Goal: Complete application form

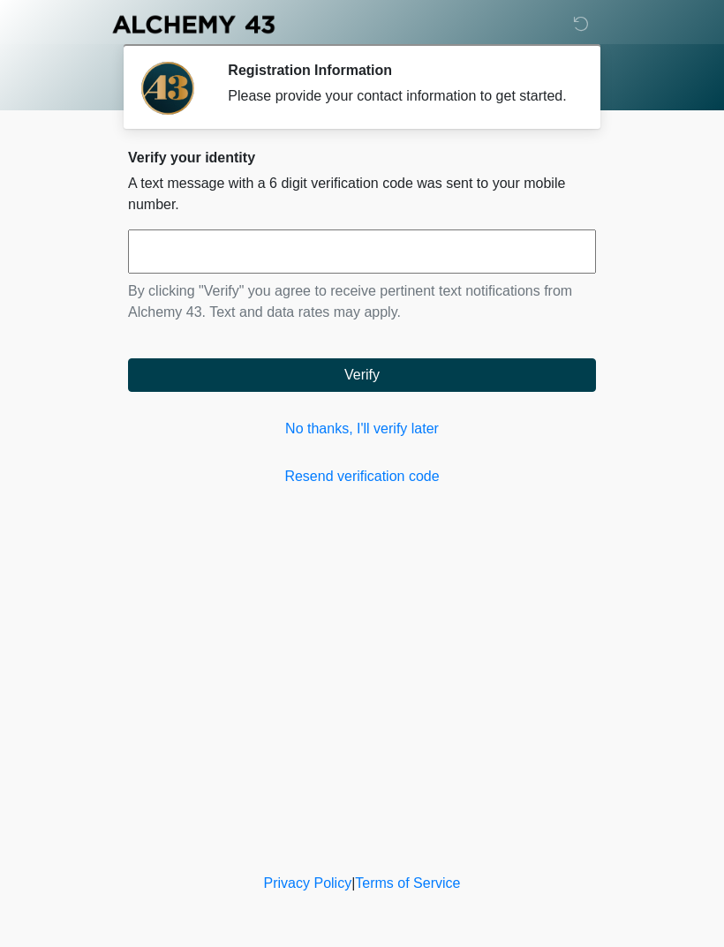
click at [532, 261] on input "text" at bounding box center [362, 252] width 468 height 44
type input "******"
click at [466, 380] on button "Verify" at bounding box center [362, 376] width 468 height 34
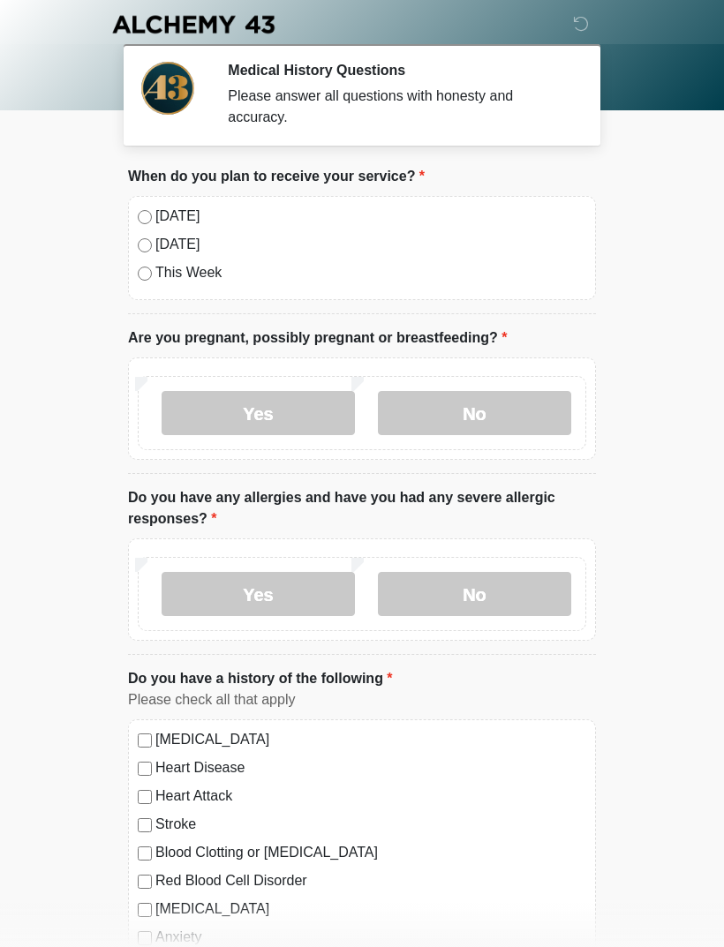
click at [486, 411] on label "No" at bounding box center [474, 413] width 193 height 44
click at [498, 592] on label "No" at bounding box center [474, 594] width 193 height 44
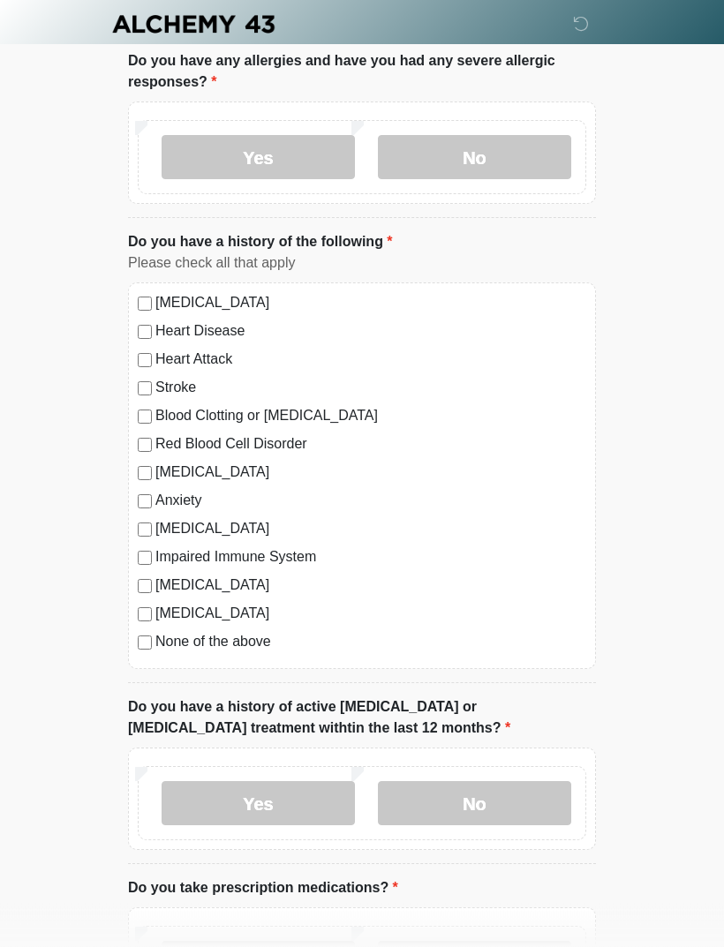
scroll to position [517, 0]
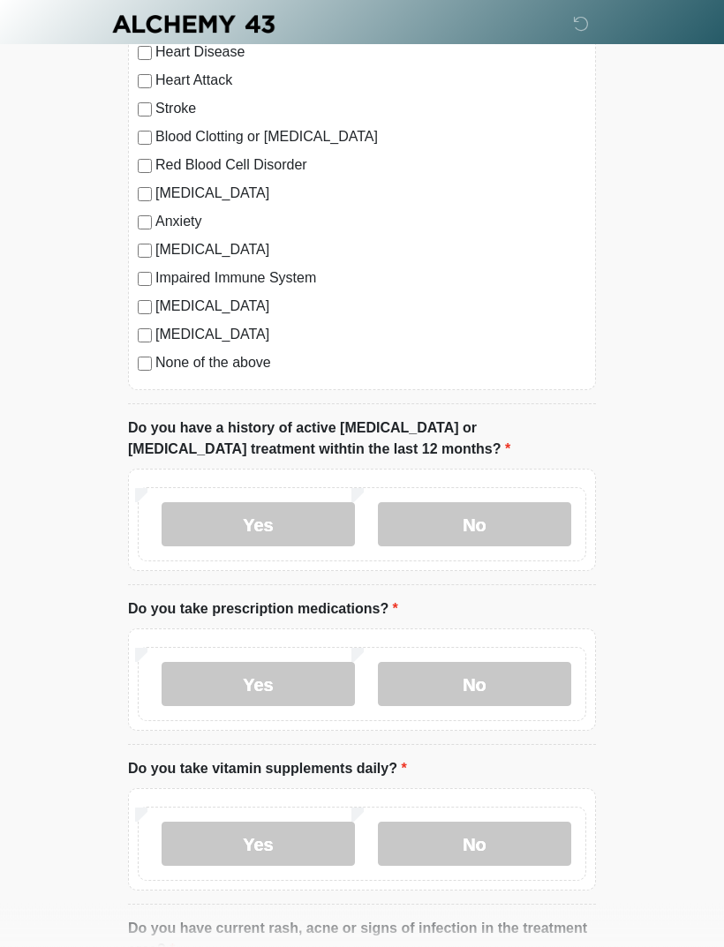
click at [466, 522] on label "No" at bounding box center [474, 525] width 193 height 44
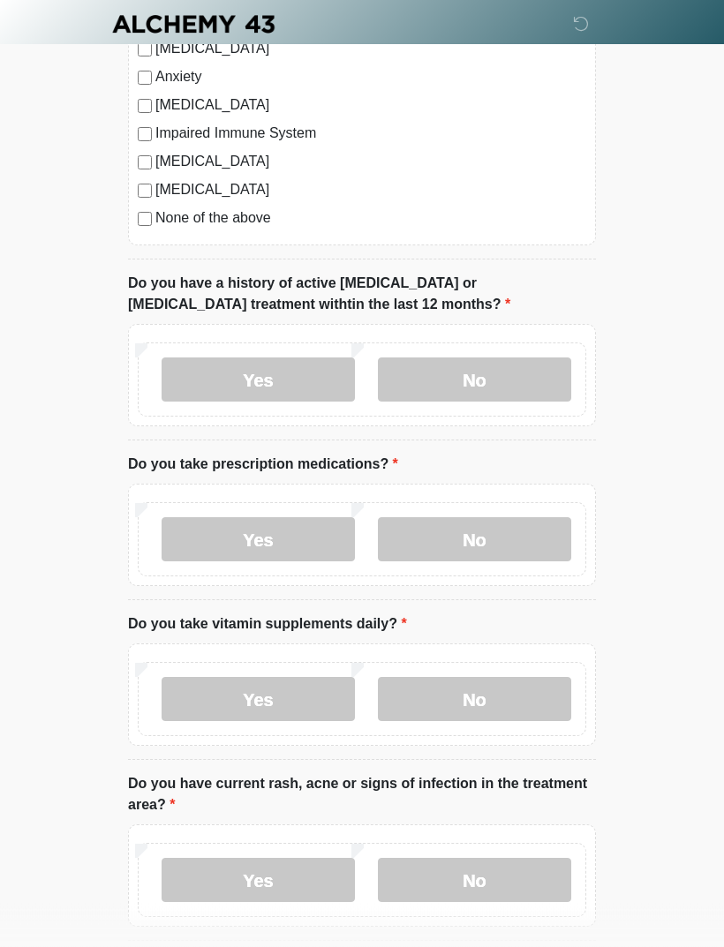
scroll to position [863, 0]
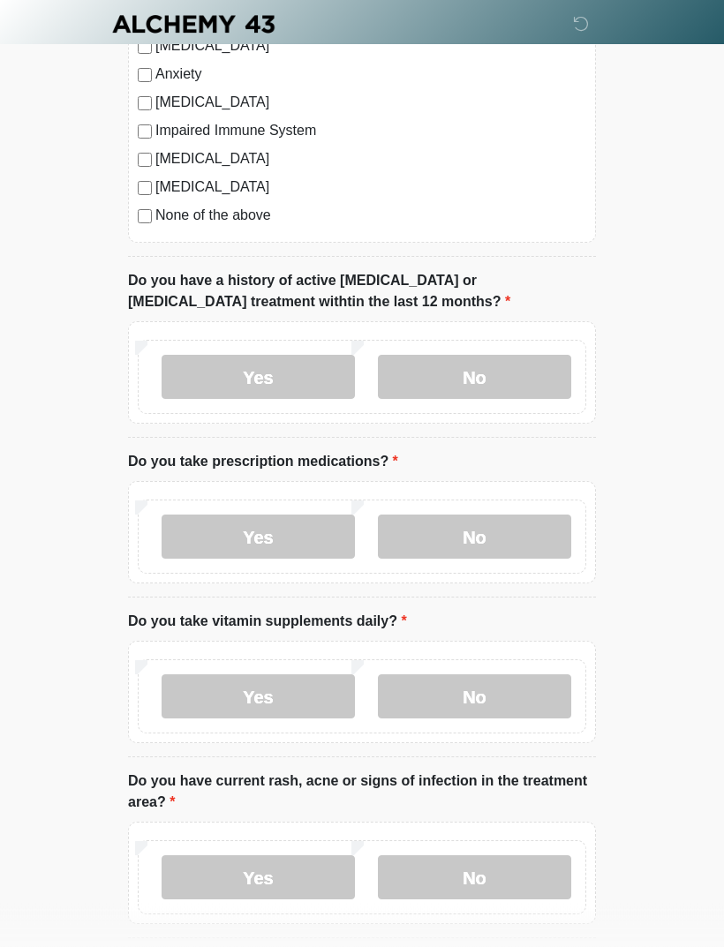
click at [278, 543] on label "Yes" at bounding box center [258, 538] width 193 height 44
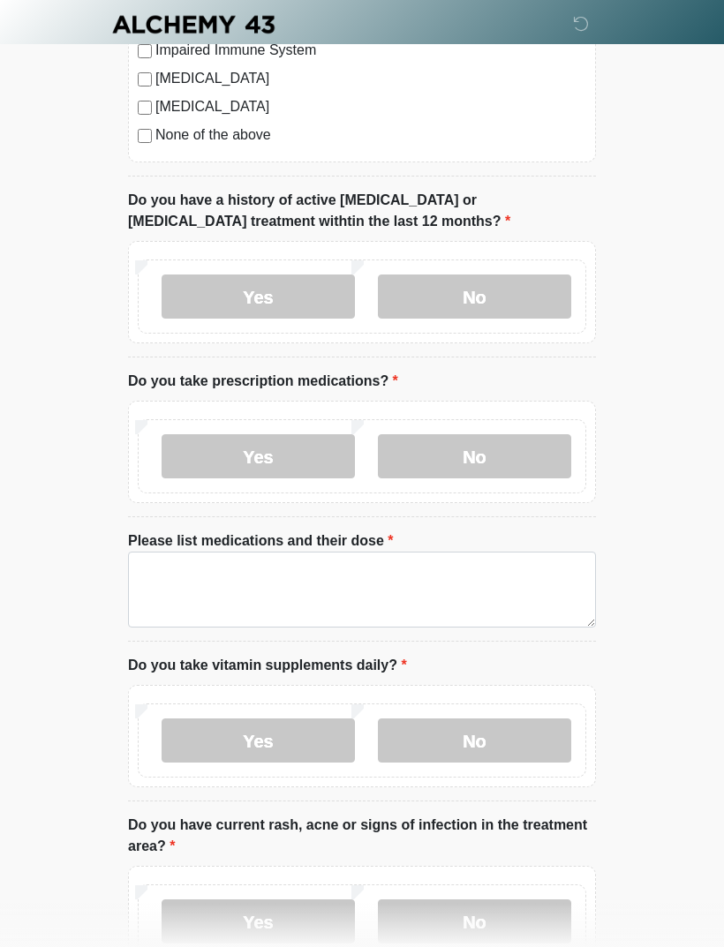
scroll to position [955, 0]
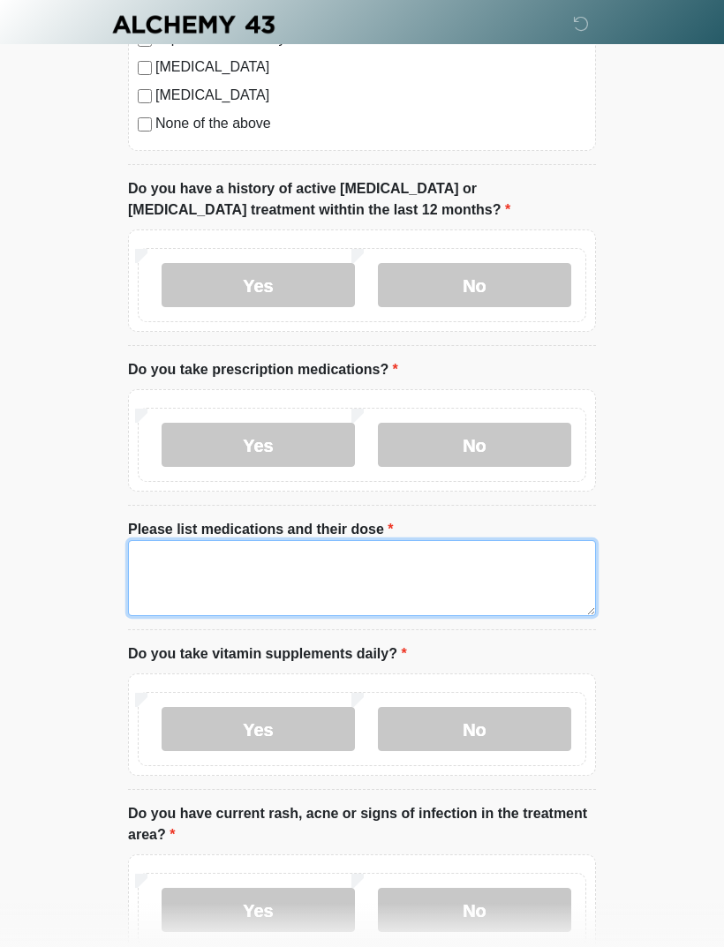
click at [229, 559] on textarea "Please list medications and their dose" at bounding box center [362, 578] width 468 height 76
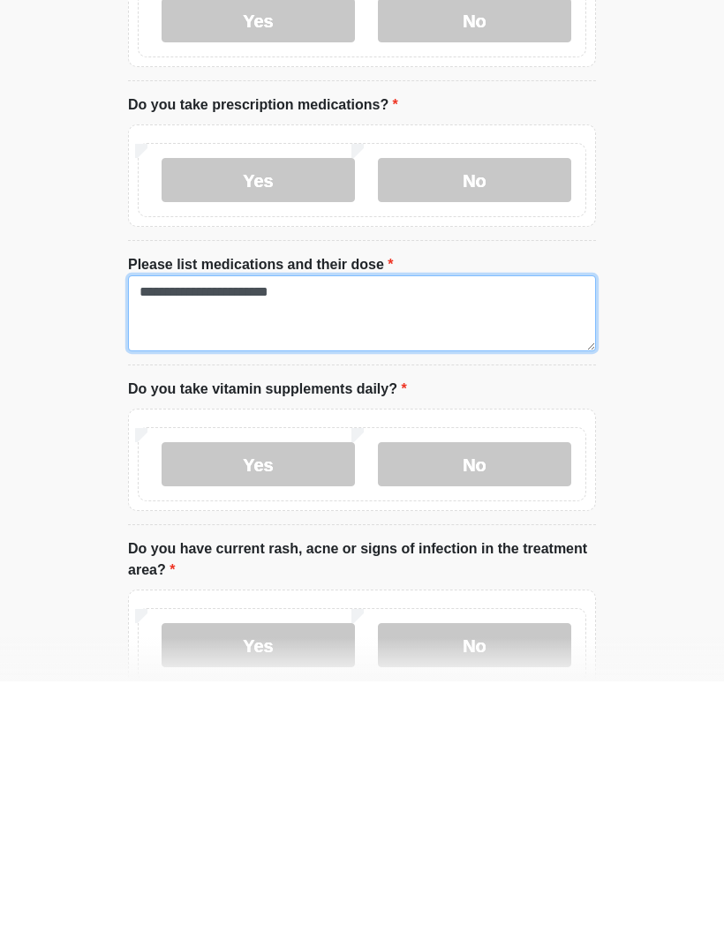
type textarea "**********"
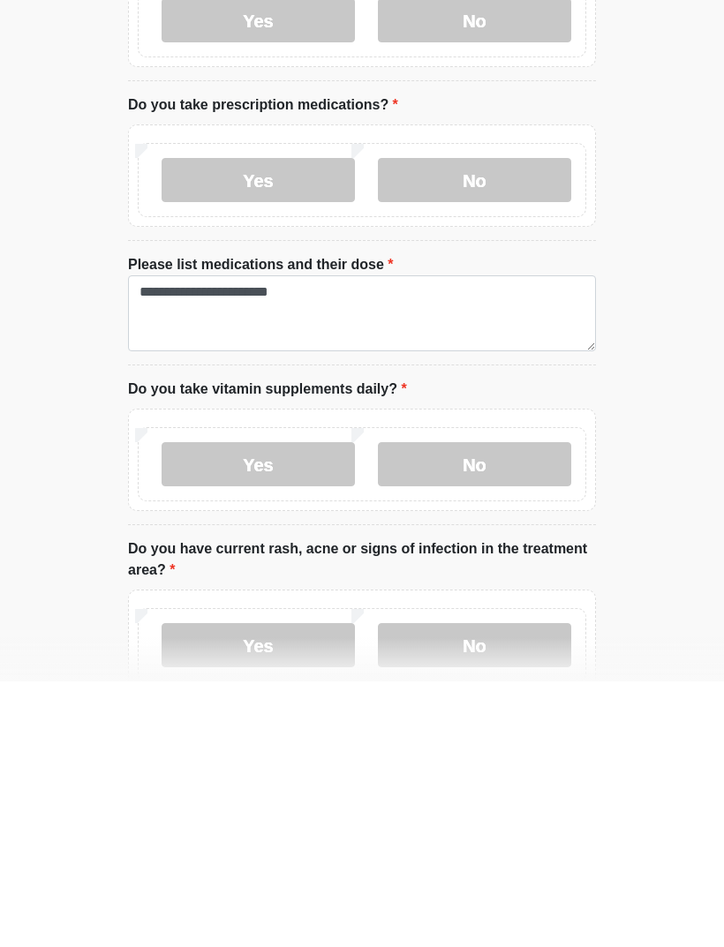
click at [481, 708] on label "No" at bounding box center [474, 730] width 193 height 44
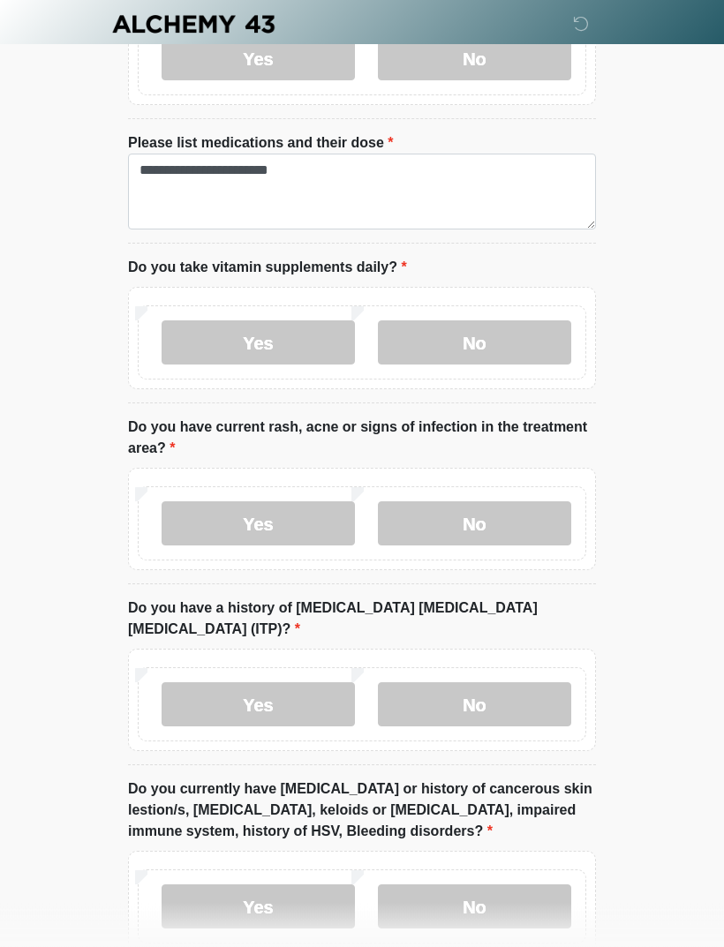
scroll to position [1342, 0]
click at [459, 517] on label "No" at bounding box center [474, 524] width 193 height 44
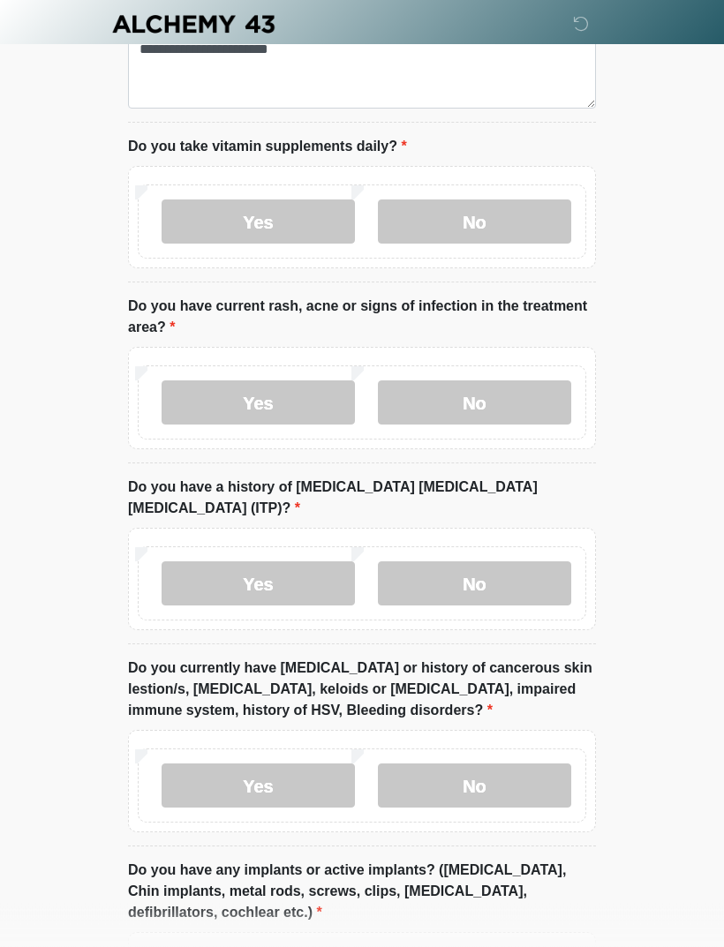
scroll to position [1476, 0]
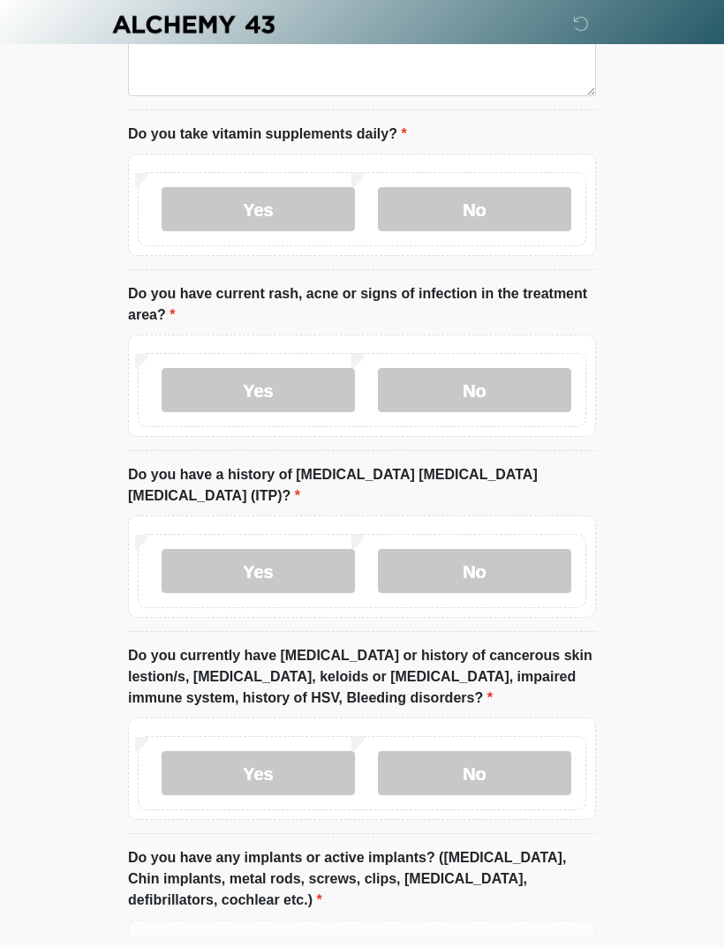
click at [494, 549] on label "No" at bounding box center [474, 571] width 193 height 44
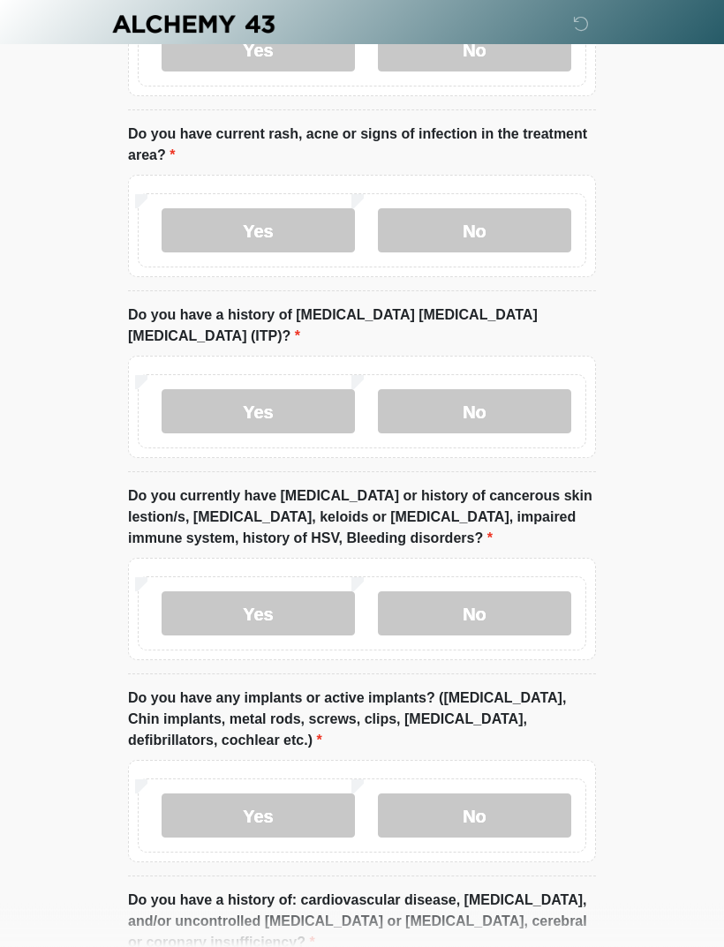
scroll to position [1636, 0]
click at [486, 591] on label "No" at bounding box center [474, 613] width 193 height 44
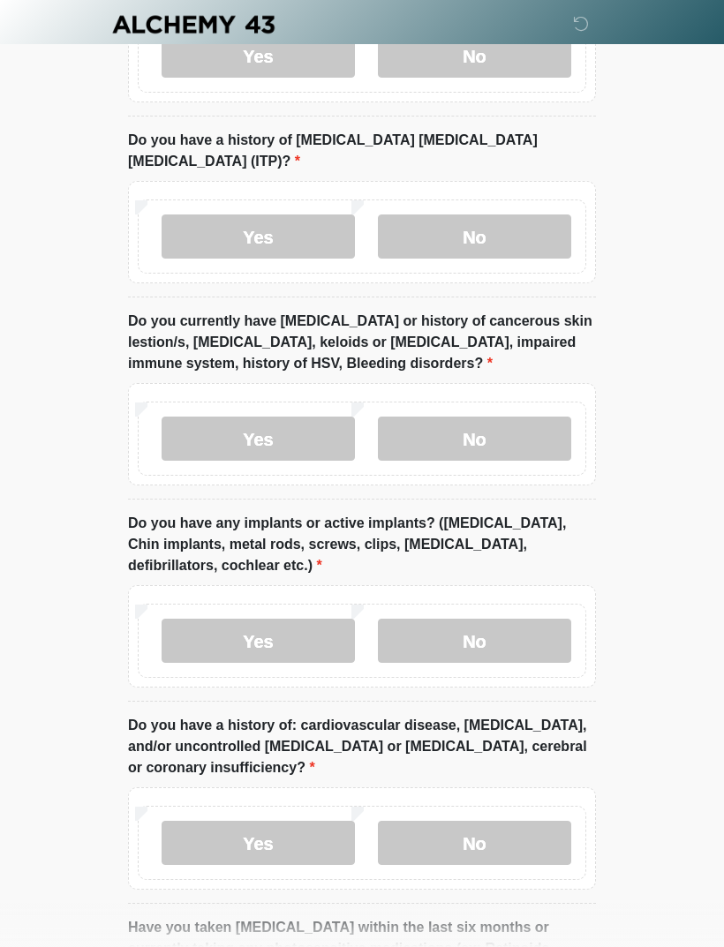
scroll to position [1831, 0]
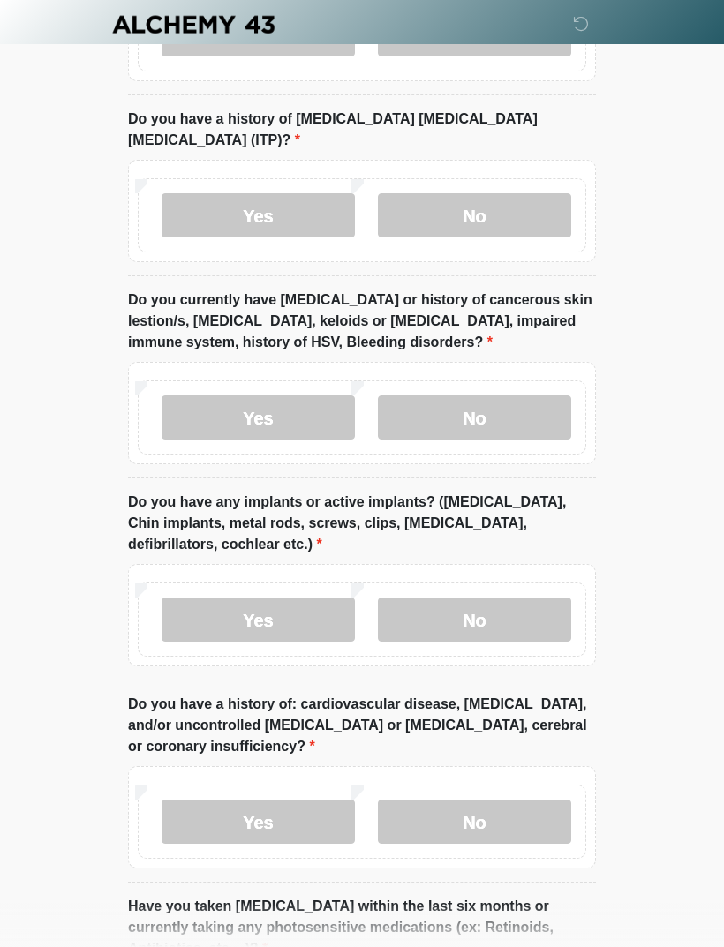
click at [500, 598] on label "No" at bounding box center [474, 620] width 193 height 44
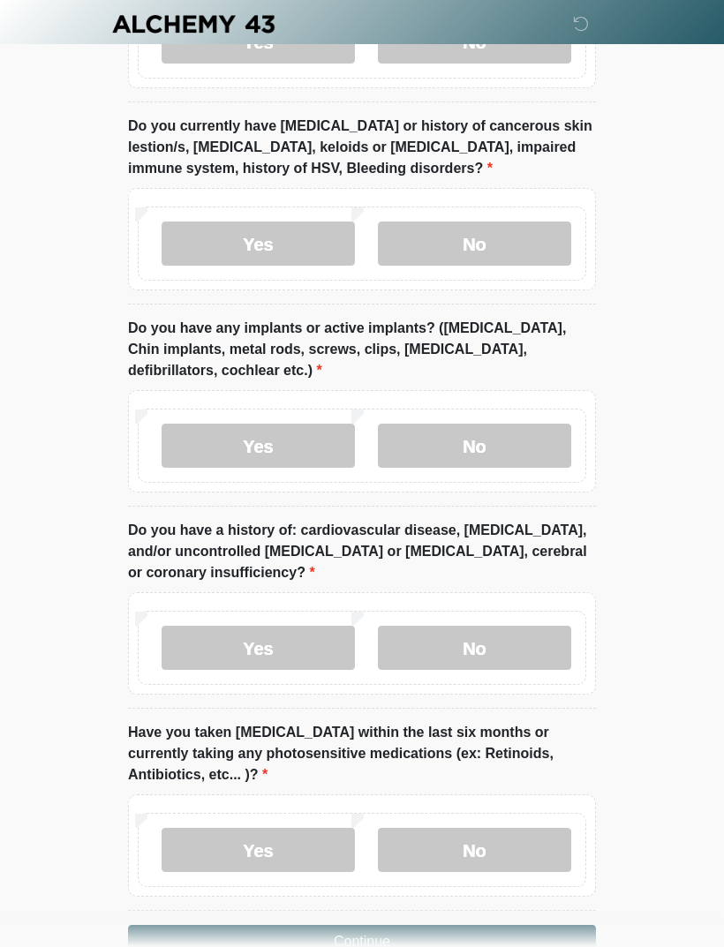
click at [486, 627] on label "No" at bounding box center [474, 649] width 193 height 44
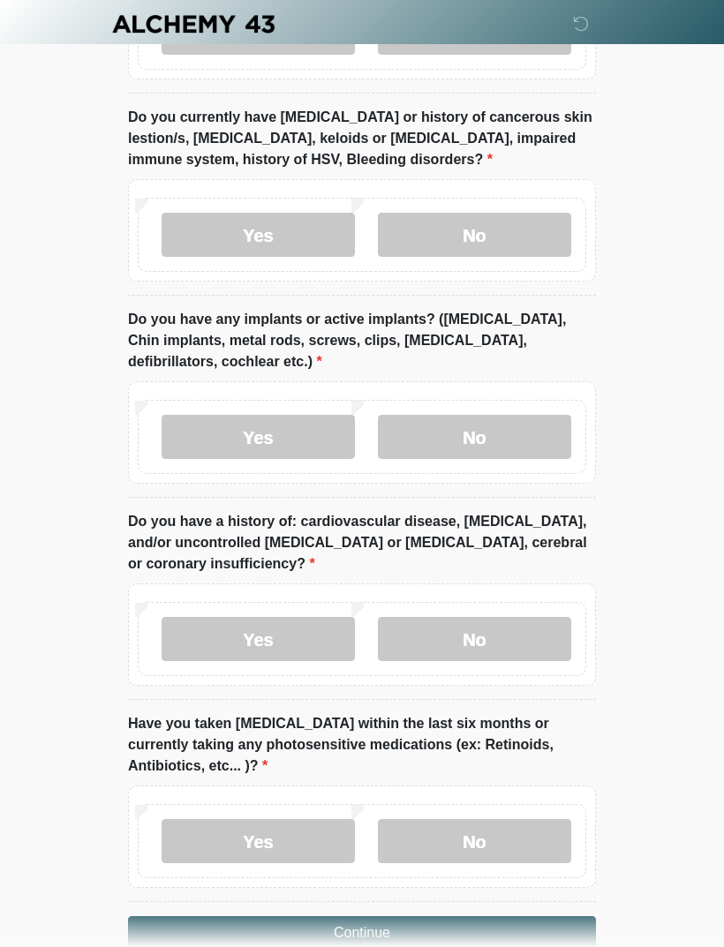
scroll to position [2028, 0]
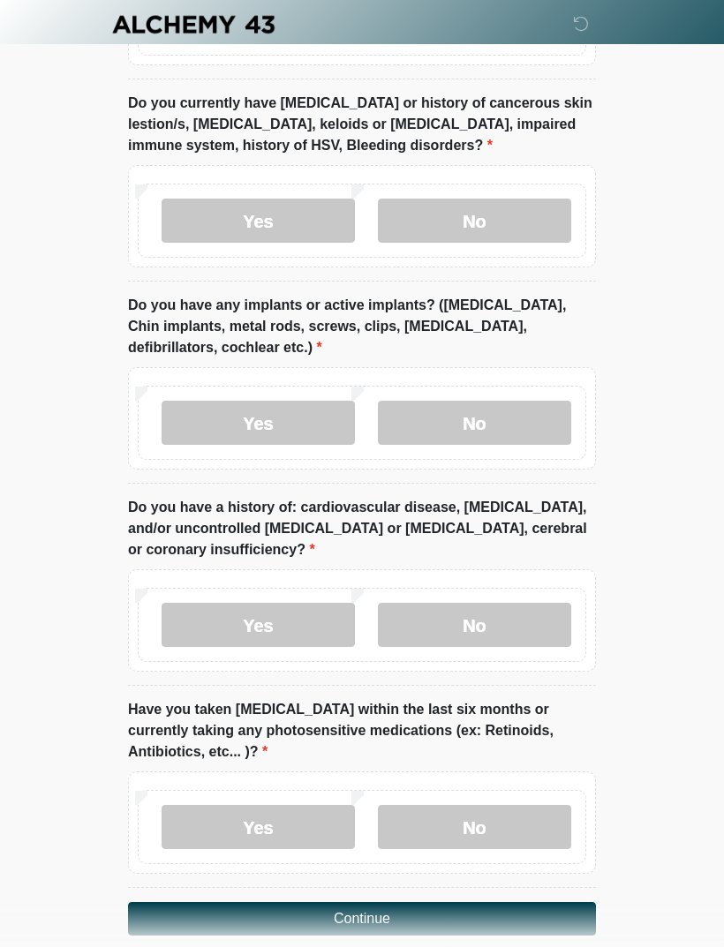
click at [498, 805] on label "No" at bounding box center [474, 827] width 193 height 44
click at [370, 902] on button "Continue" at bounding box center [362, 919] width 468 height 34
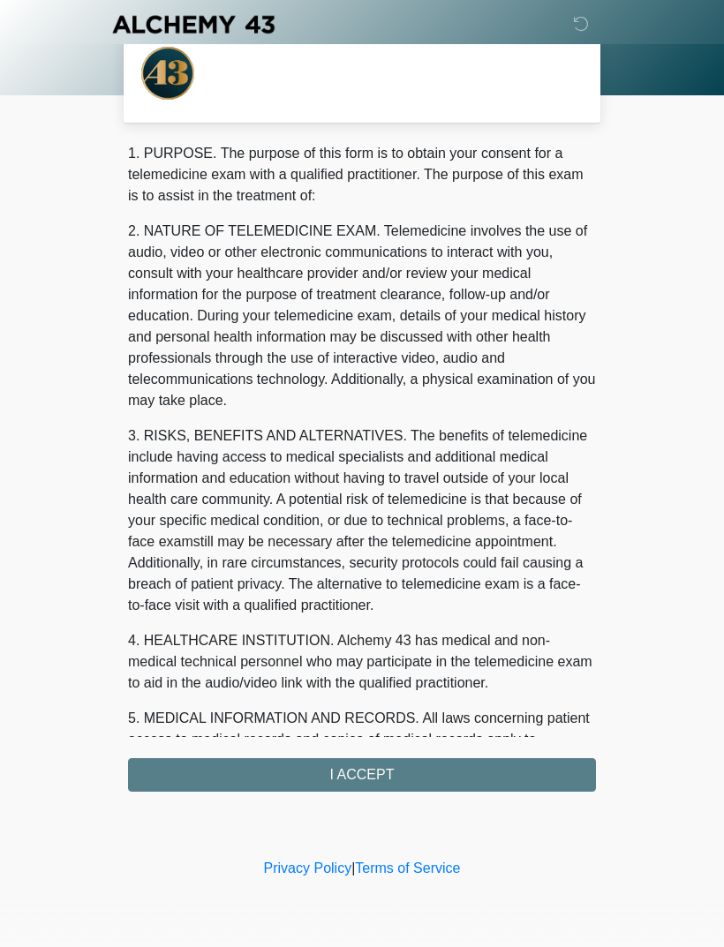
scroll to position [0, 0]
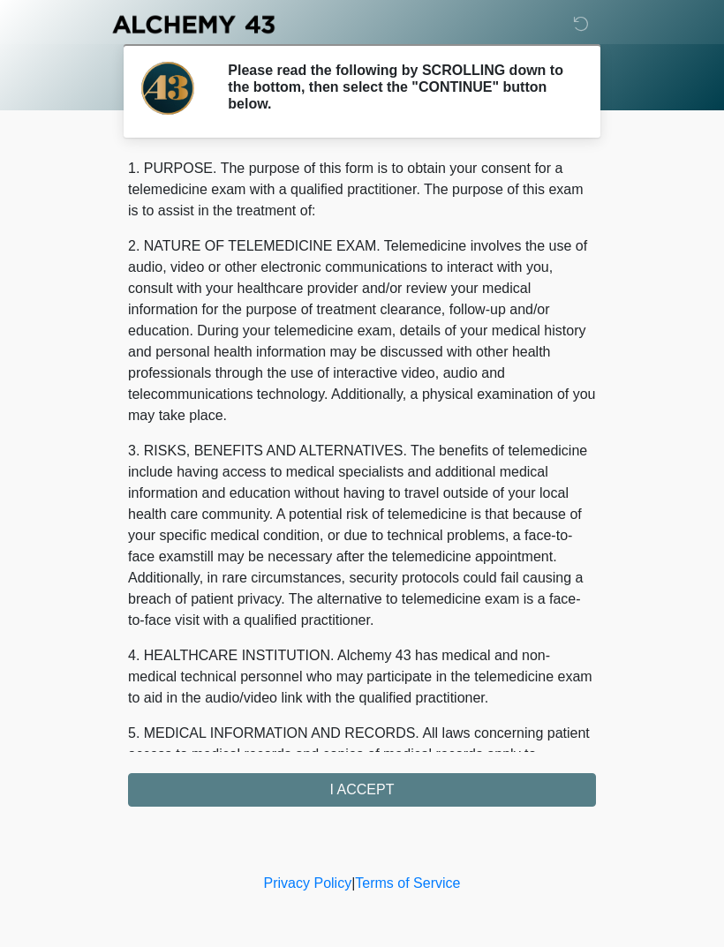
click at [366, 789] on div "1. PURPOSE. The purpose of this form is to obtain your consent for a telemedici…" at bounding box center [362, 482] width 468 height 649
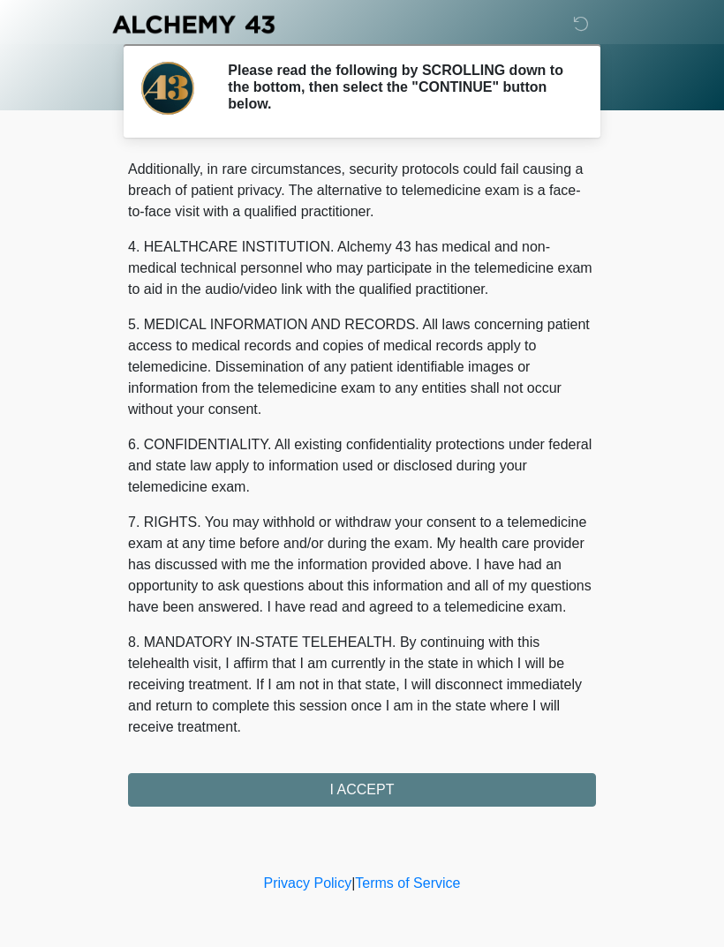
click at [382, 796] on div "1. PURPOSE. The purpose of this form is to obtain your consent for a telemedici…" at bounding box center [362, 482] width 468 height 649
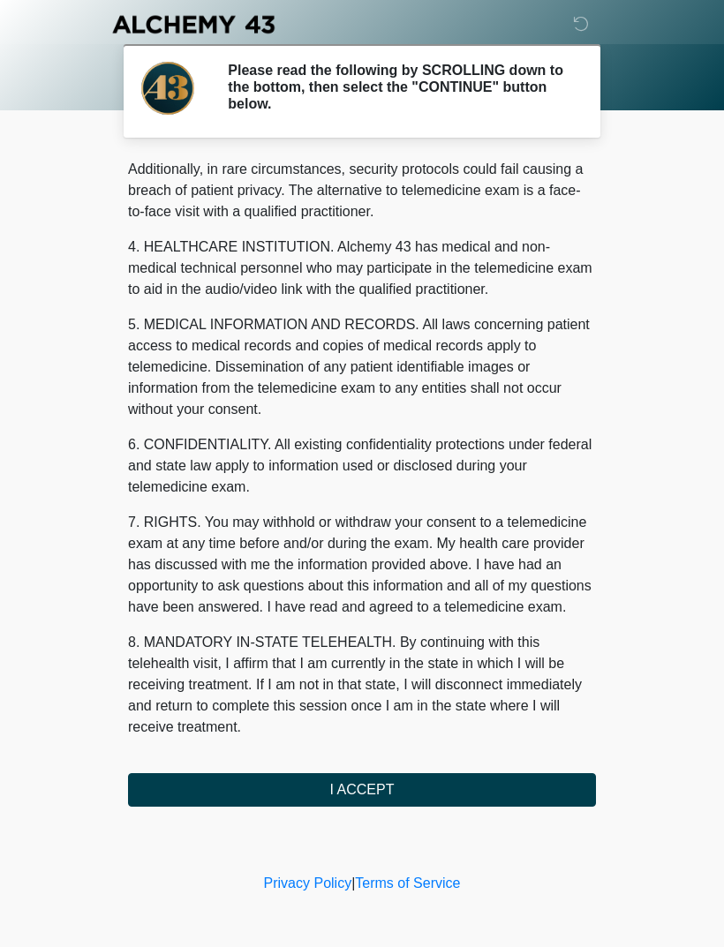
click at [397, 797] on button "I ACCEPT" at bounding box center [362, 791] width 468 height 34
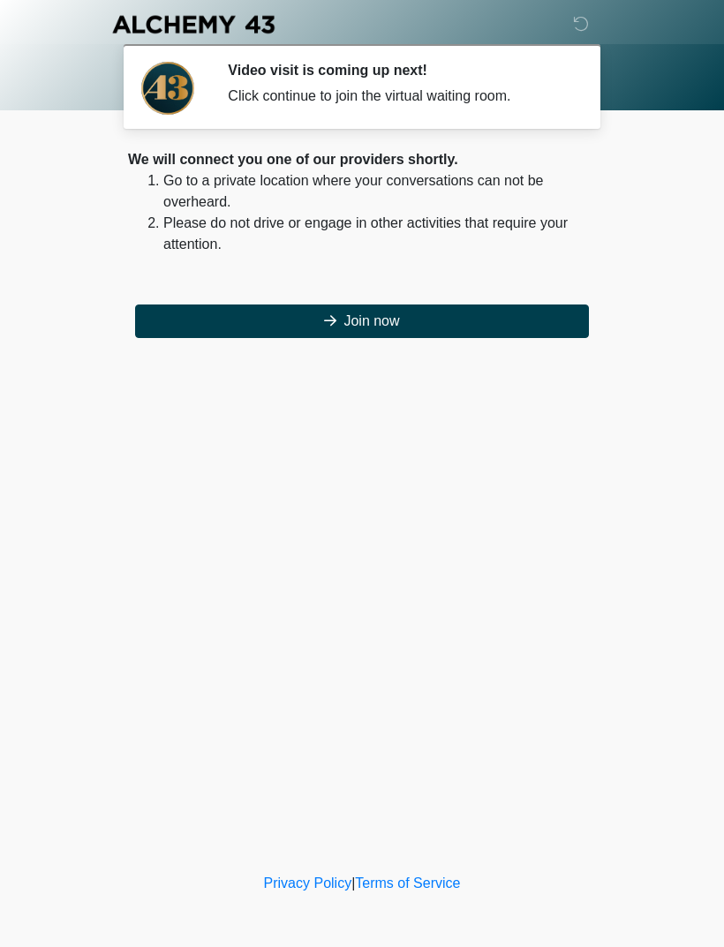
click at [385, 321] on button "Join now" at bounding box center [362, 322] width 454 height 34
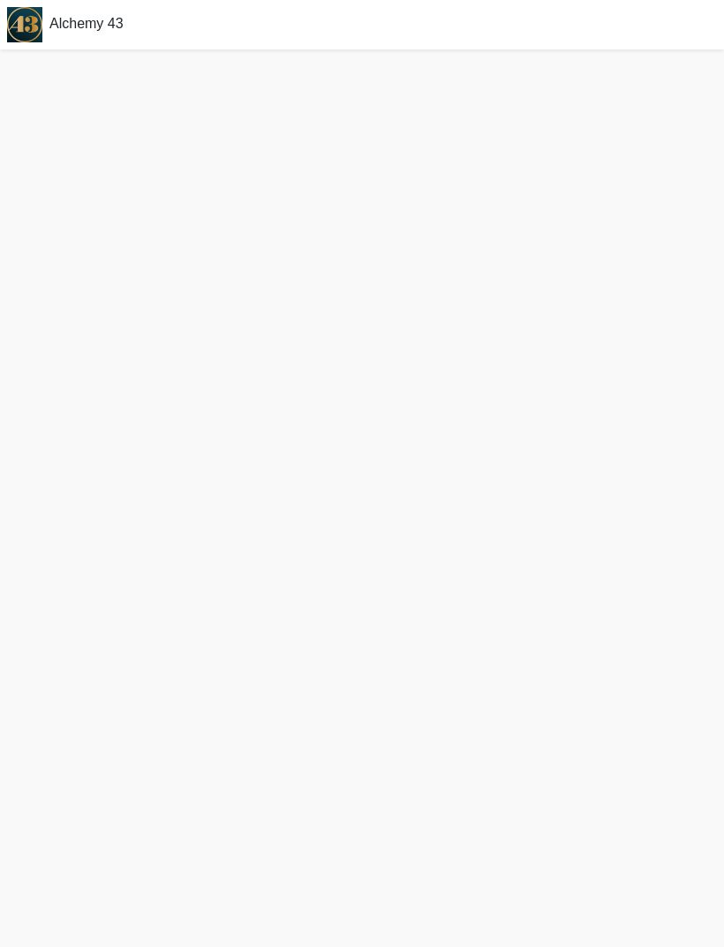
scroll to position [57, 0]
